Goal: Information Seeking & Learning: Learn about a topic

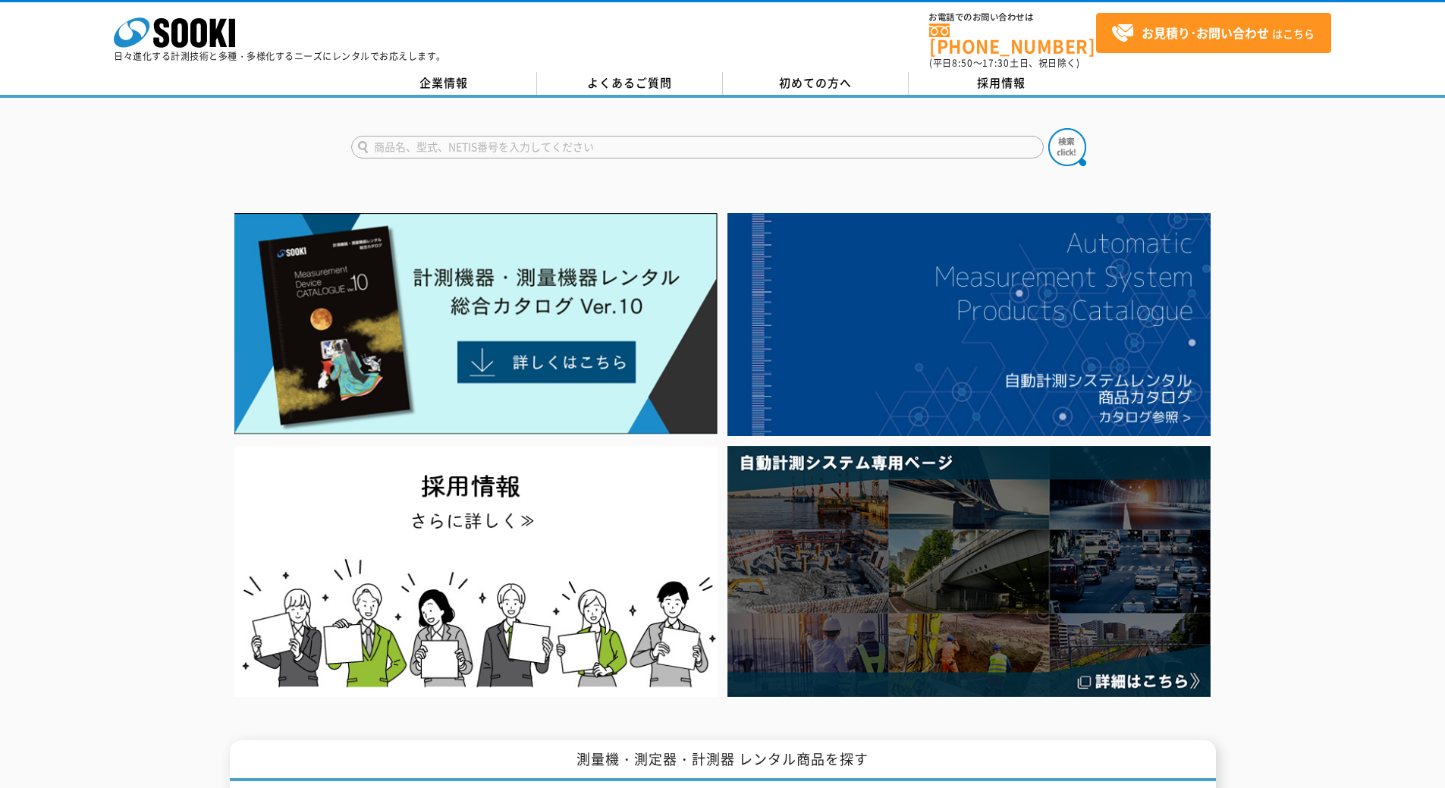
click at [530, 137] on input "text" at bounding box center [697, 147] width 693 height 23
type input "HN"
click at [1049, 128] on button at bounding box center [1068, 147] width 38 height 38
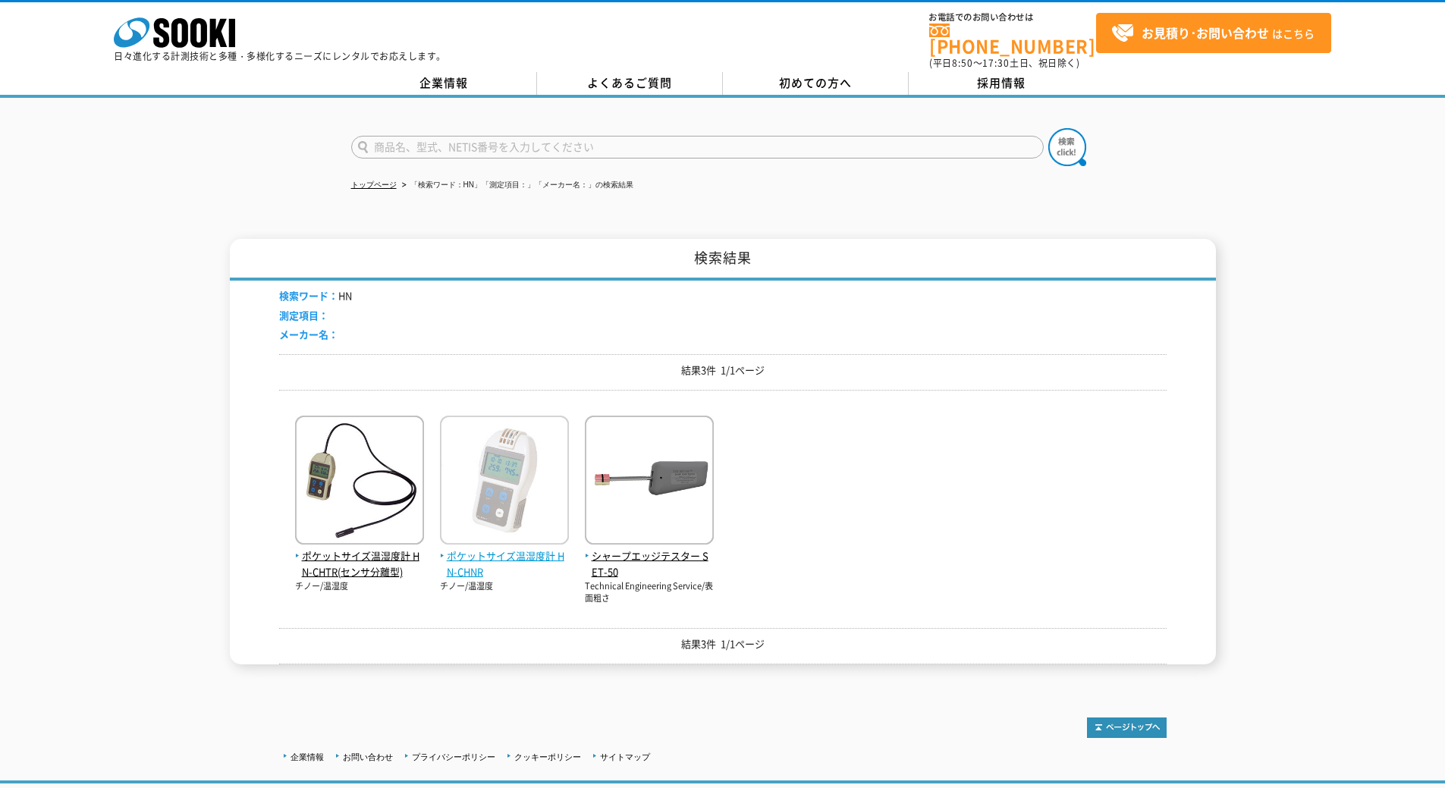
click at [483, 450] on img at bounding box center [504, 482] width 129 height 133
click at [549, 416] on img at bounding box center [504, 482] width 129 height 133
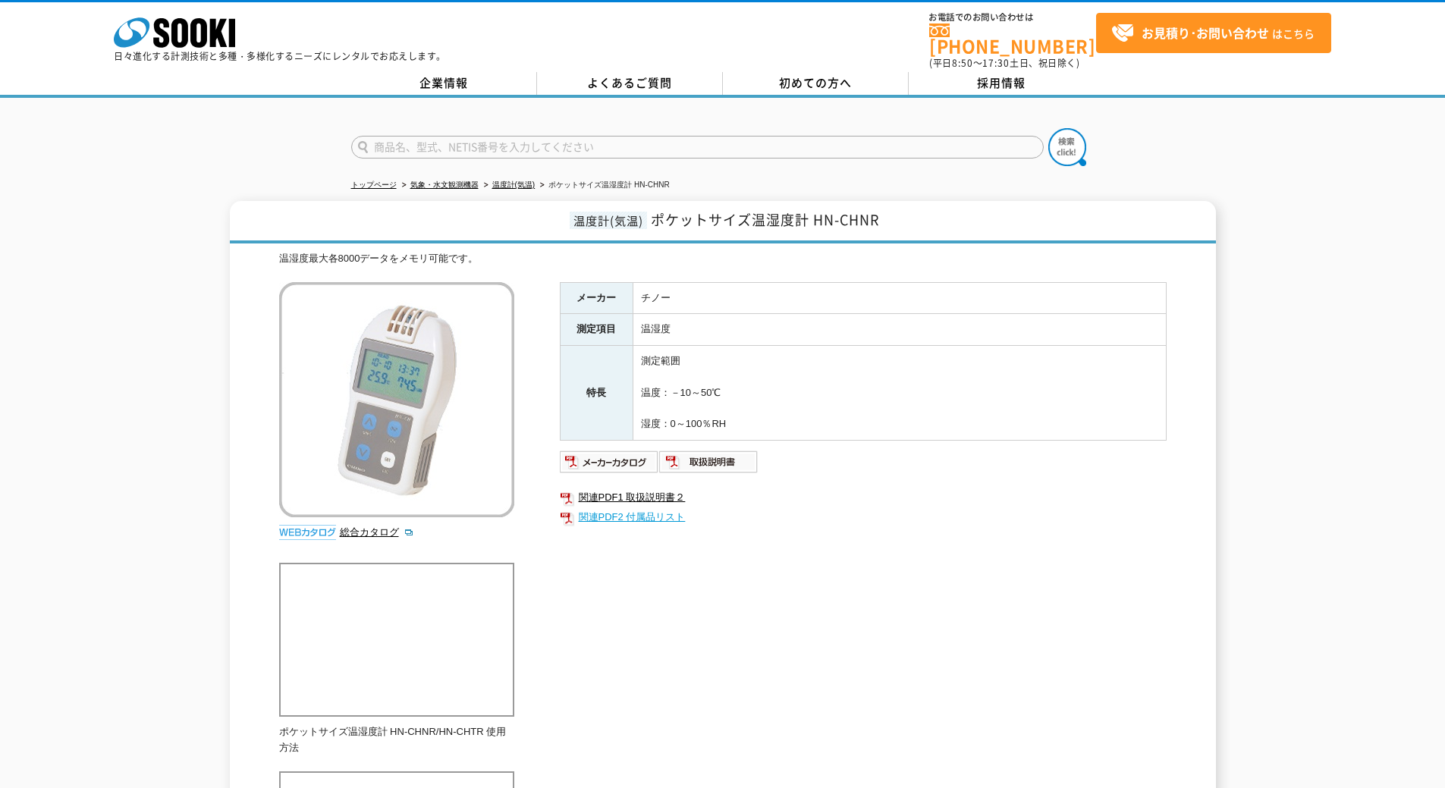
click at [669, 508] on link "関連PDF2 付属品リスト" at bounding box center [863, 518] width 607 height 20
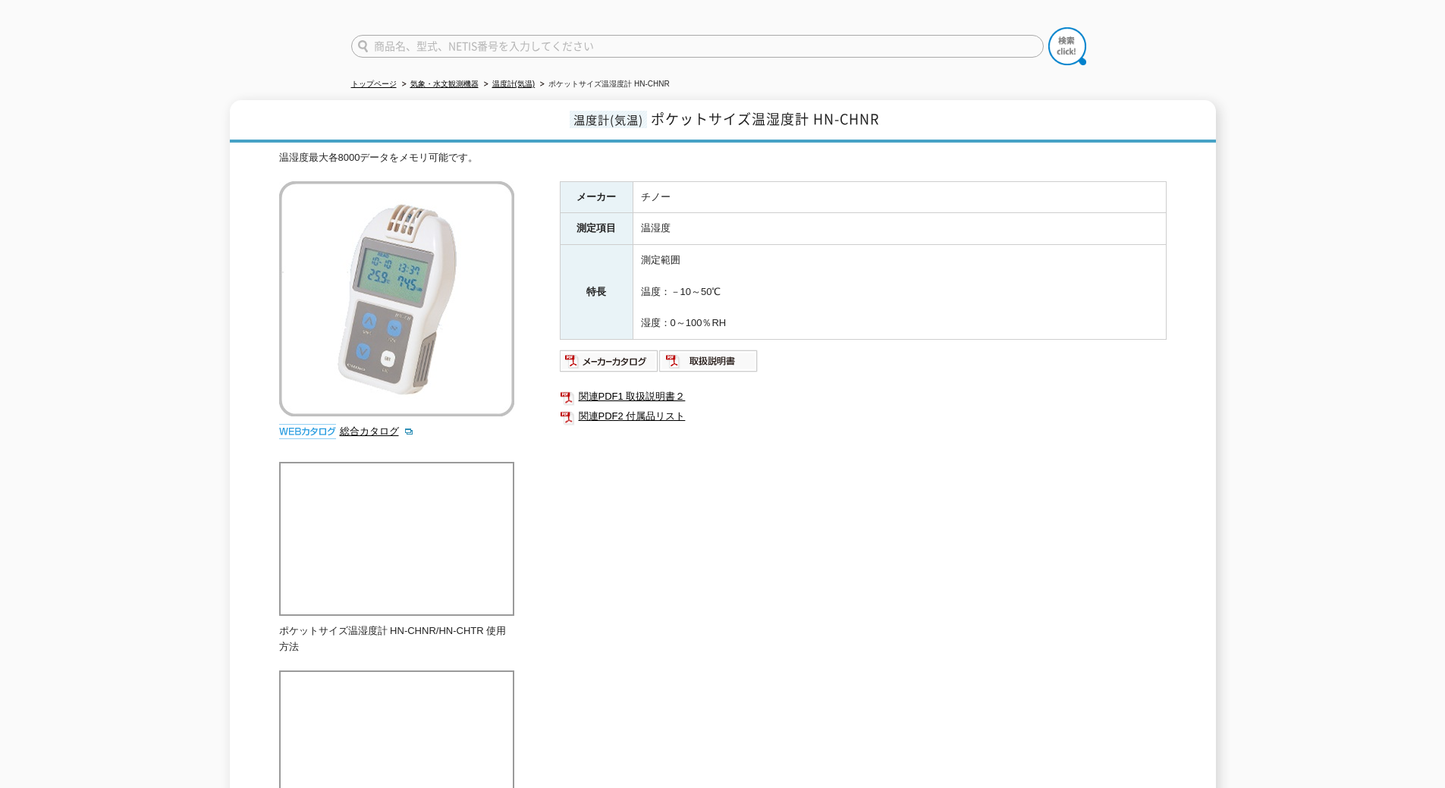
scroll to position [76, 0]
